Goal: Task Accomplishment & Management: Use online tool/utility

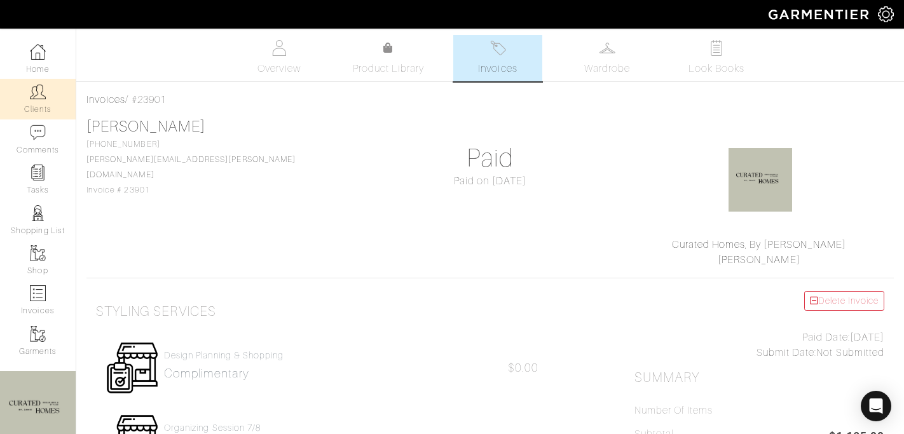
click at [43, 95] on img at bounding box center [38, 92] width 16 height 16
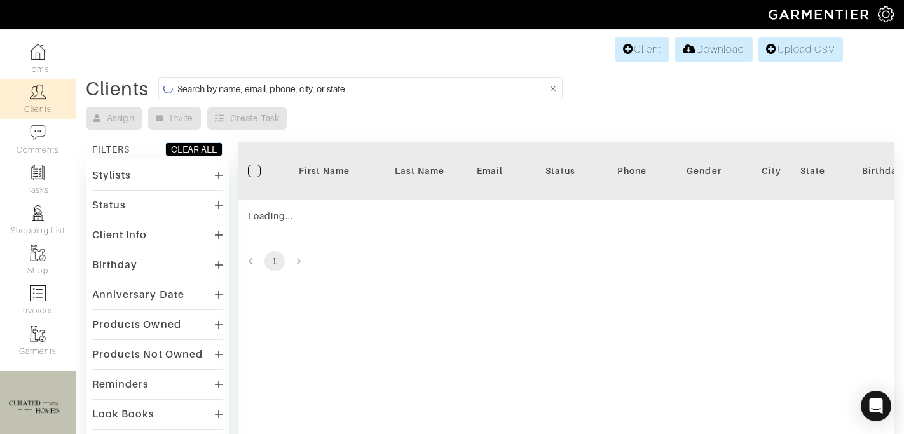
click at [220, 88] on input at bounding box center [362, 89] width 370 height 16
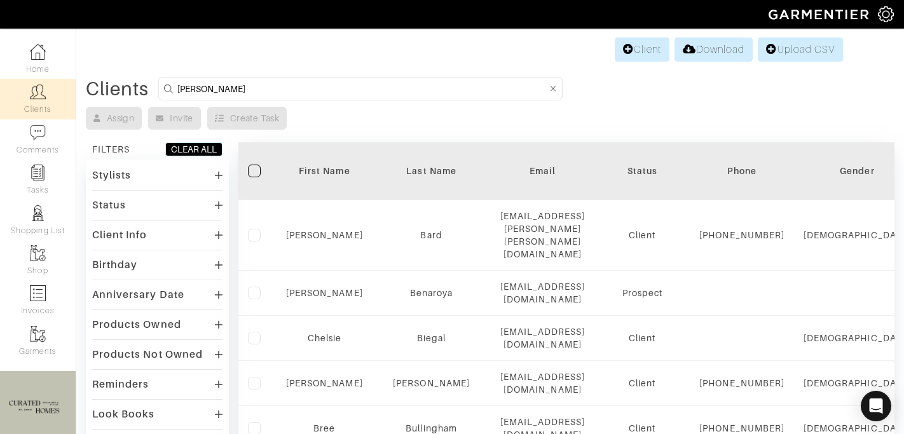
type input "david kornmeier"
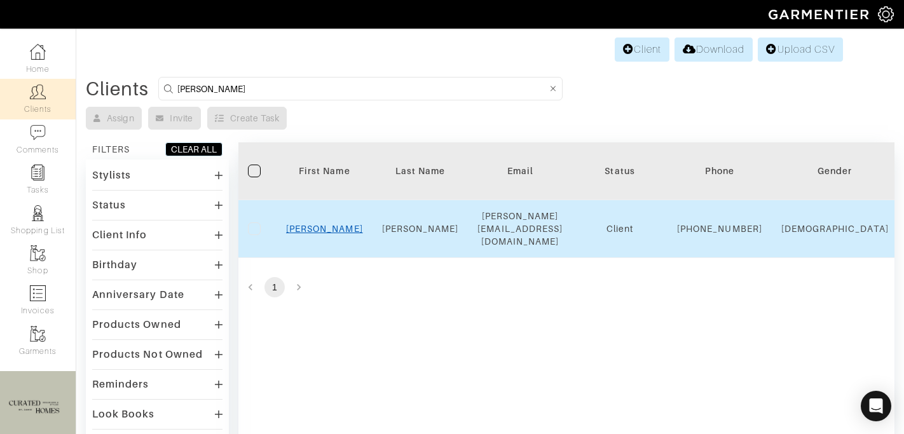
click at [327, 226] on link "David" at bounding box center [324, 229] width 77 height 10
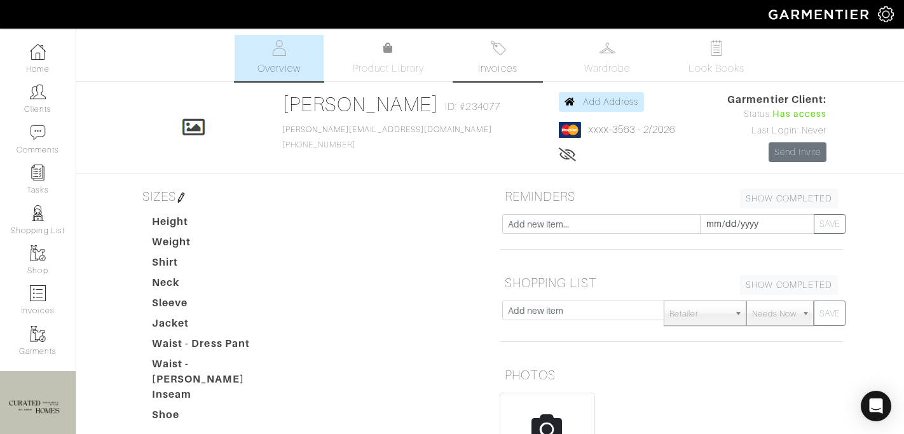
click at [509, 51] on link "Invoices" at bounding box center [497, 58] width 89 height 46
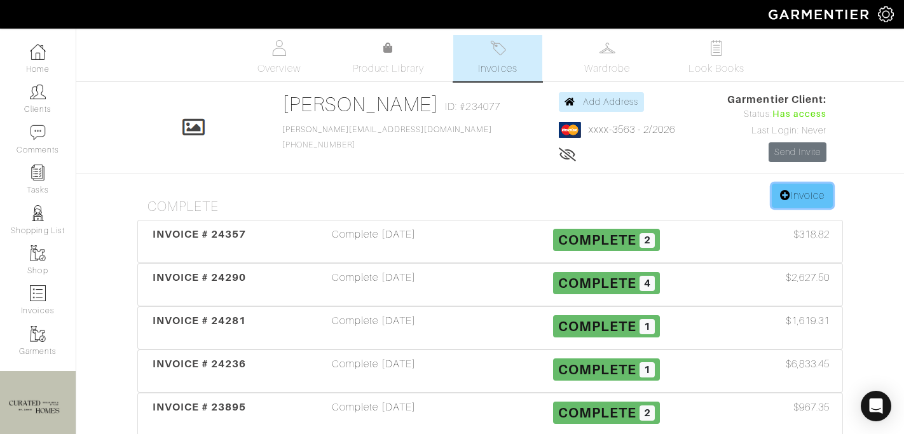
click at [827, 188] on link "Invoice" at bounding box center [802, 196] width 61 height 24
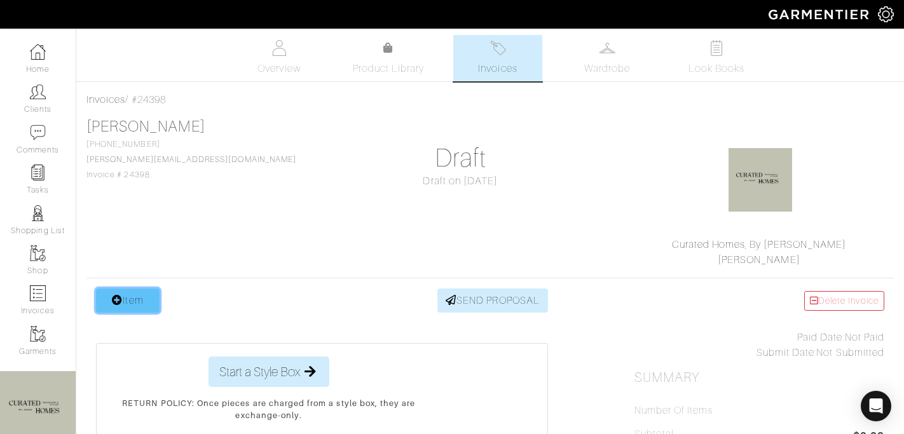
click at [139, 298] on link "Item" at bounding box center [128, 301] width 64 height 24
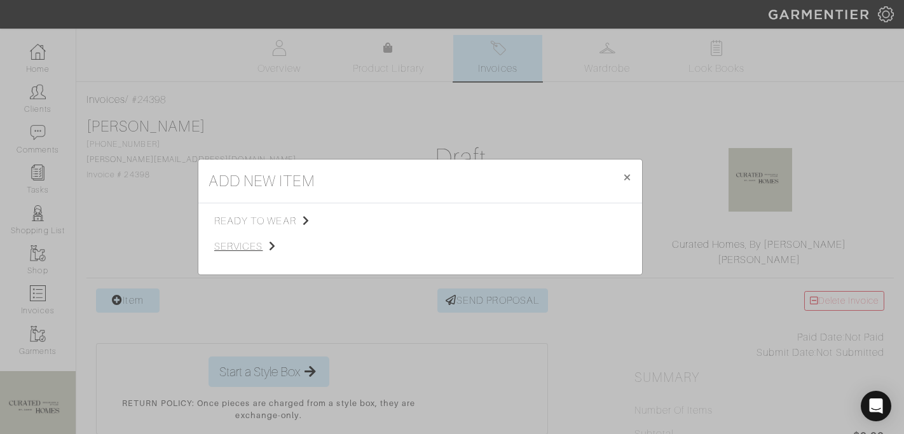
click at [251, 250] on span "services" at bounding box center [278, 246] width 128 height 15
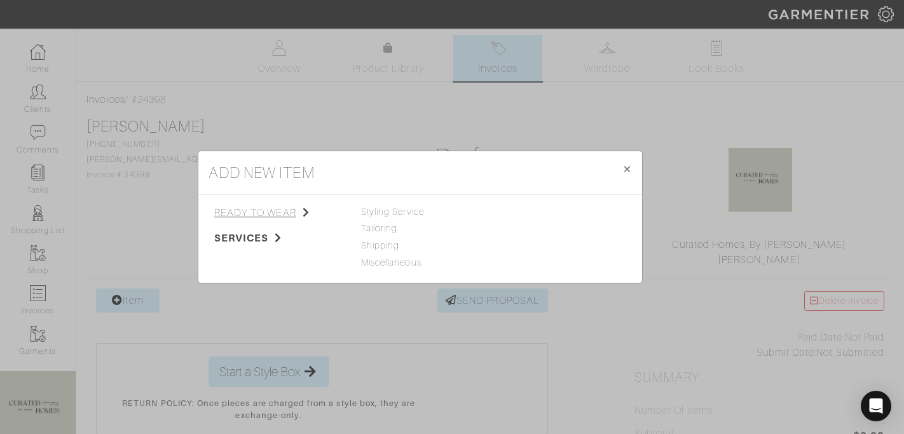
click at [268, 204] on div "ready to wear services Tops Bottoms Sport Coats Suiting Outerwear Shoes Swimwea…" at bounding box center [420, 239] width 444 height 88
click at [270, 210] on span "ready to wear" at bounding box center [278, 212] width 128 height 15
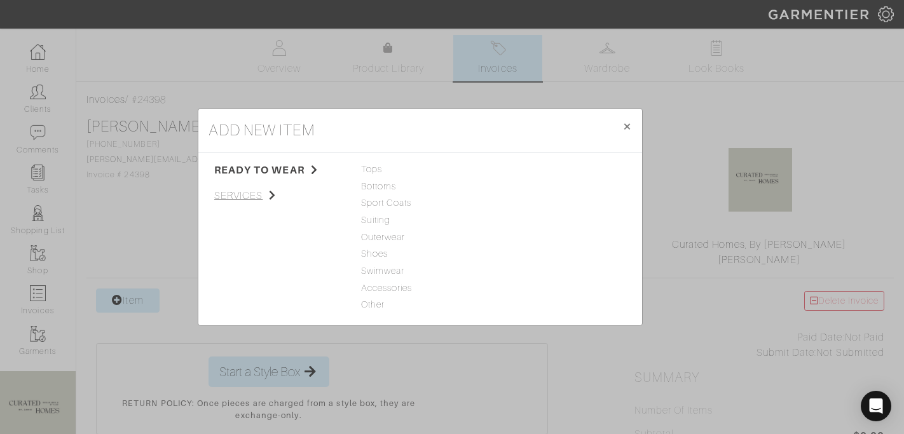
click at [292, 193] on span "services" at bounding box center [278, 195] width 128 height 15
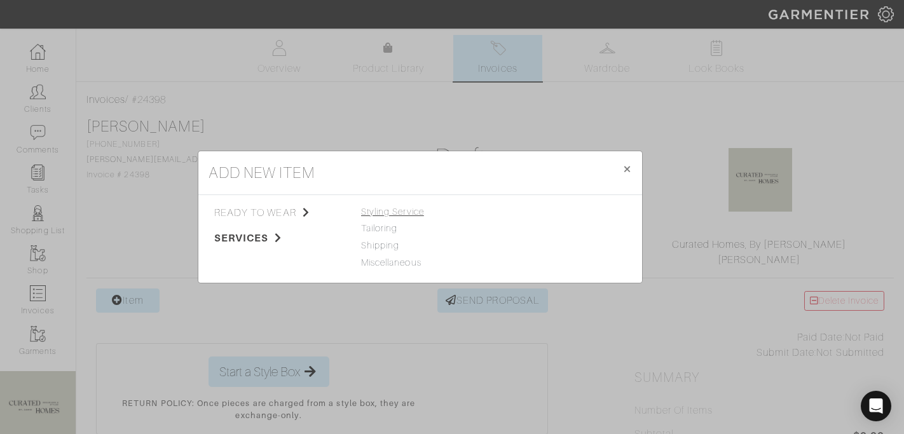
click at [387, 211] on span "Styling Service" at bounding box center [392, 212] width 63 height 10
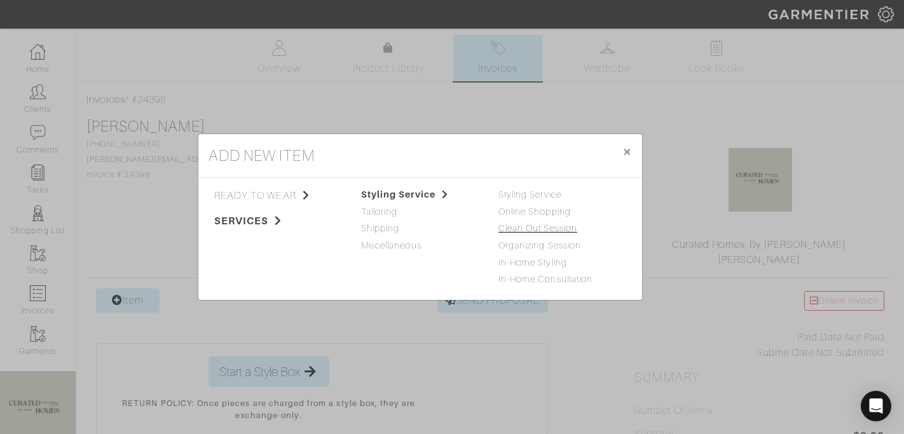
click at [533, 224] on link "Clean Out Session" at bounding box center [537, 228] width 79 height 10
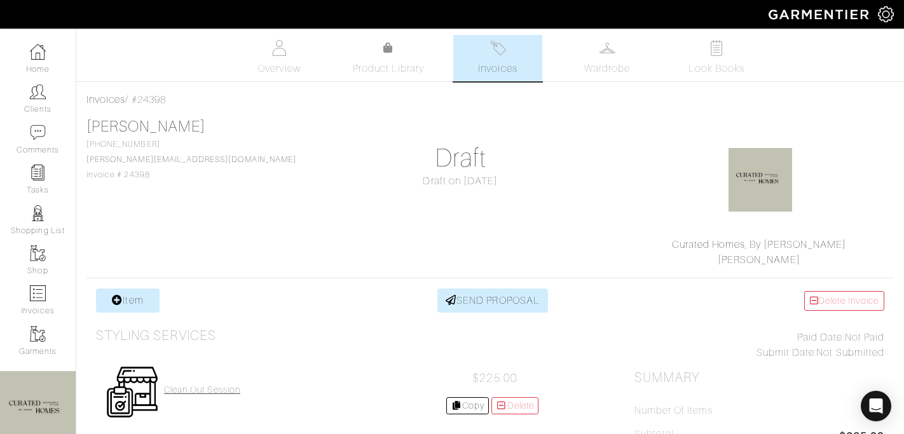
click at [196, 387] on h4 "Clean Out Session" at bounding box center [202, 390] width 76 height 11
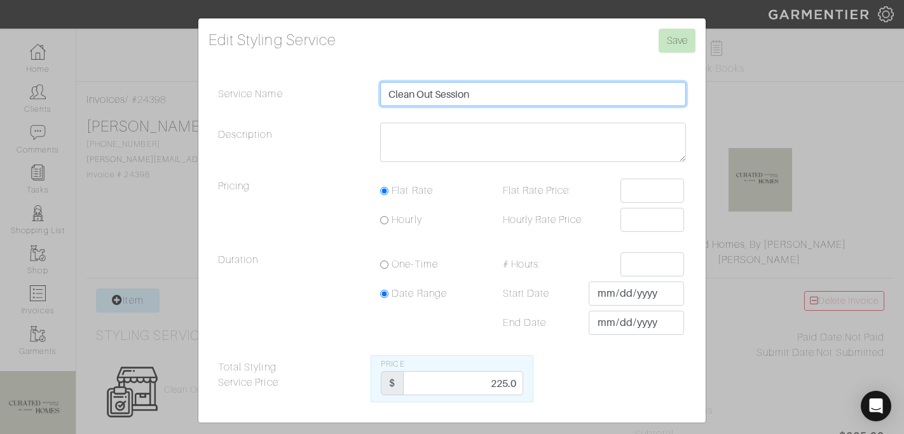
click at [488, 99] on input "Clean Out Session" at bounding box center [533, 94] width 306 height 24
type input "Clean Out Session 8/19"
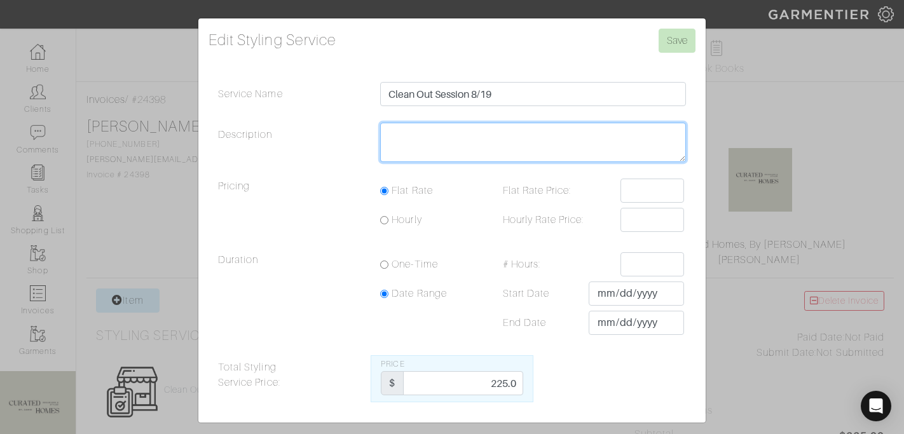
click at [453, 123] on textarea "Description" at bounding box center [533, 142] width 306 height 39
type textarea "4"
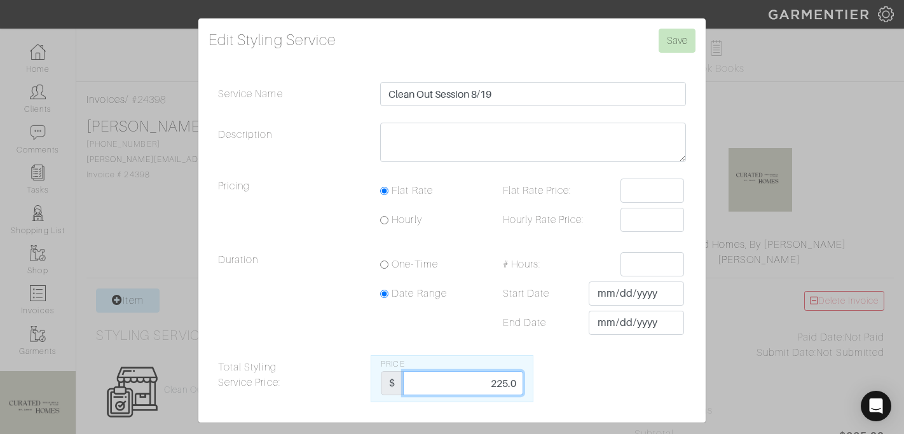
click at [488, 387] on input "225.0" at bounding box center [463, 383] width 120 height 24
type input "956.25"
click at [678, 38] on input "Save" at bounding box center [677, 41] width 37 height 24
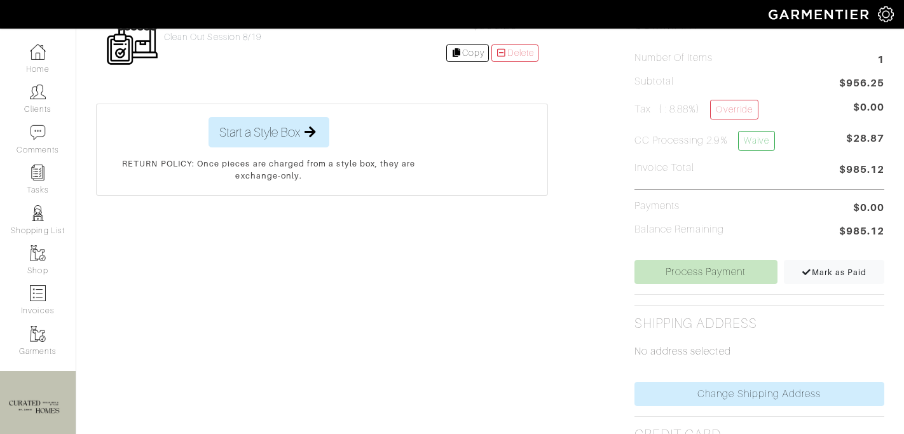
scroll to position [371, 0]
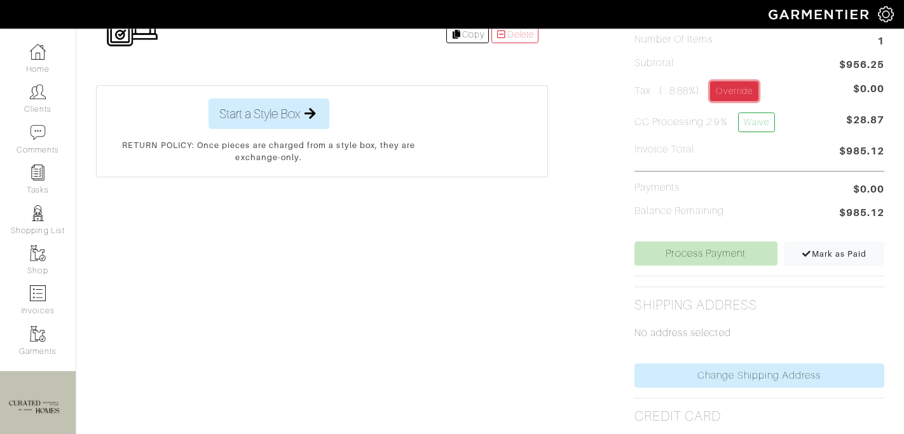
click at [738, 89] on link "Override" at bounding box center [734, 91] width 48 height 20
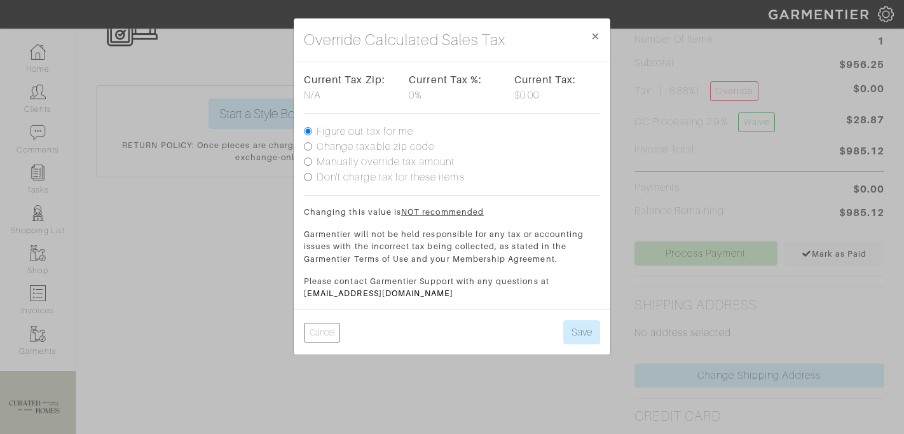
click at [446, 175] on label "Don't charge tax for these items" at bounding box center [391, 177] width 148 height 15
click at [312, 175] on input "Don't charge tax for these items" at bounding box center [308, 177] width 8 height 8
radio input "true"
click at [432, 159] on label "Manually override tax amount" at bounding box center [386, 162] width 138 height 15
click at [312, 159] on input "Manually override tax amount" at bounding box center [308, 162] width 8 height 8
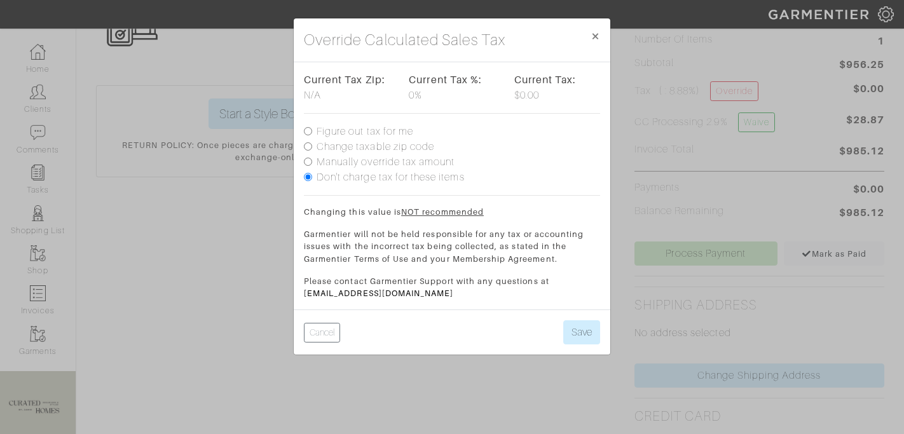
radio input "true"
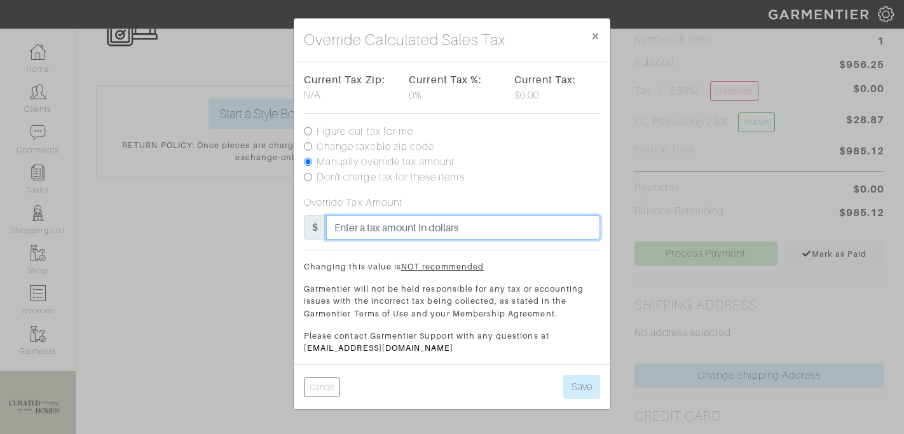
click at [404, 221] on input "text" at bounding box center [463, 228] width 274 height 24
type input "42"
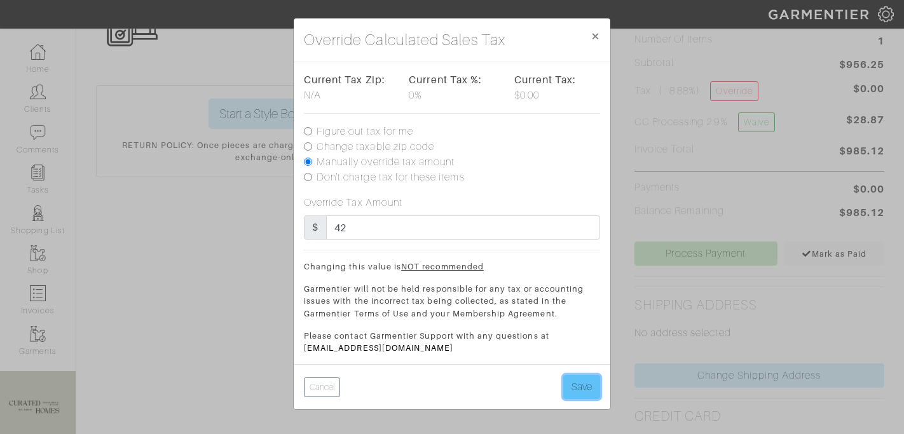
click at [588, 391] on button "Save" at bounding box center [581, 387] width 37 height 24
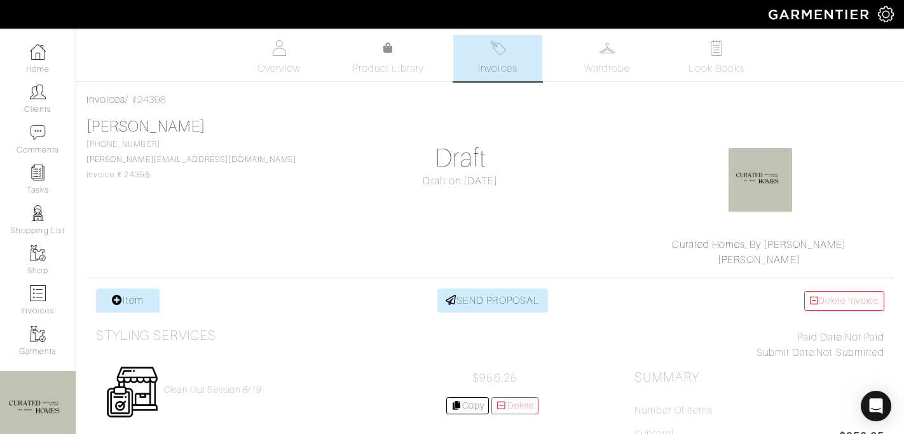
scroll to position [275, 0]
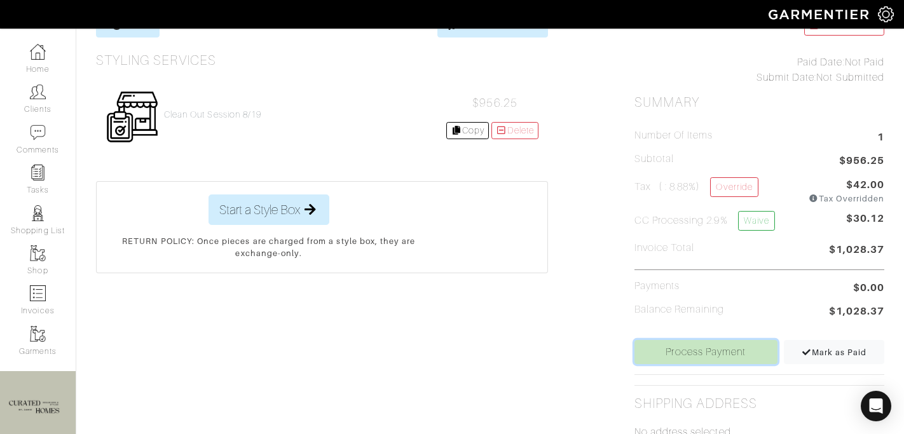
click at [685, 355] on link "Process Payment" at bounding box center [706, 352] width 143 height 24
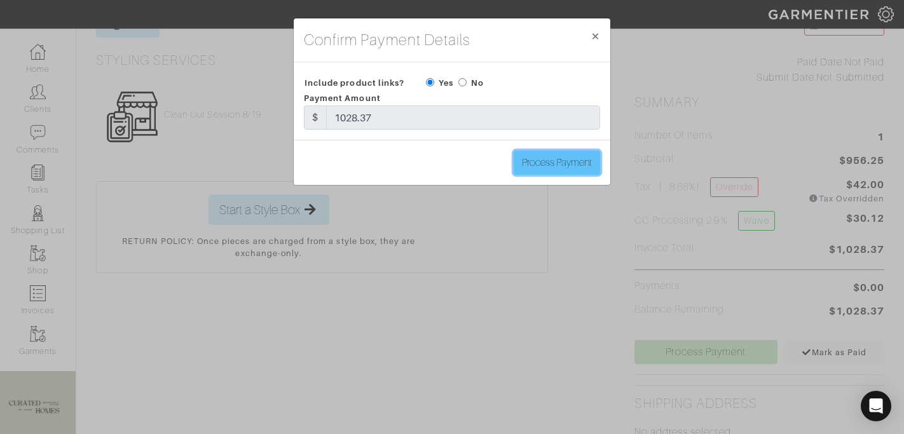
click at [551, 163] on input "Process Payment" at bounding box center [557, 163] width 86 height 24
type input "Process Payment"
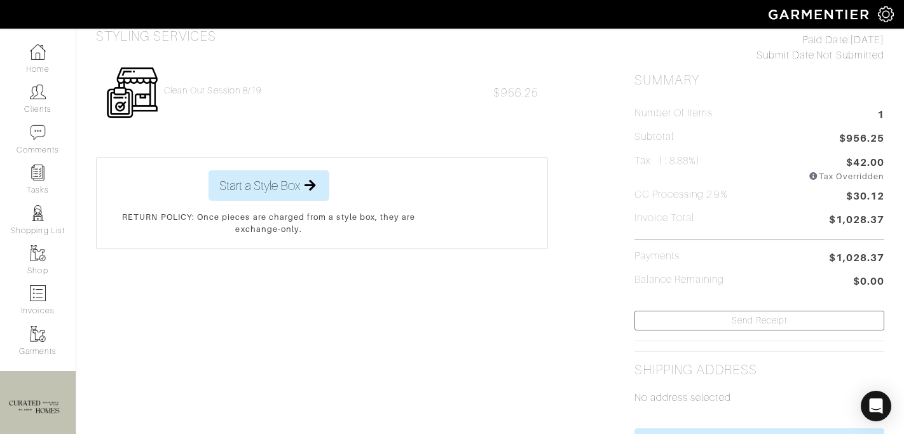
scroll to position [0, 0]
